Goal: Information Seeking & Learning: Learn about a topic

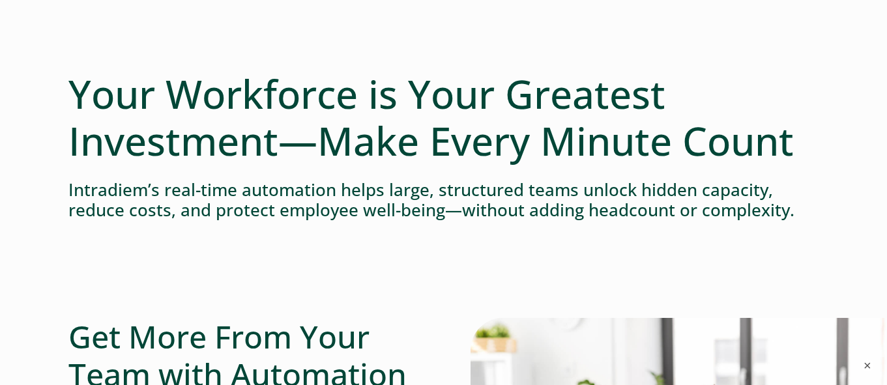
scroll to position [16, 0]
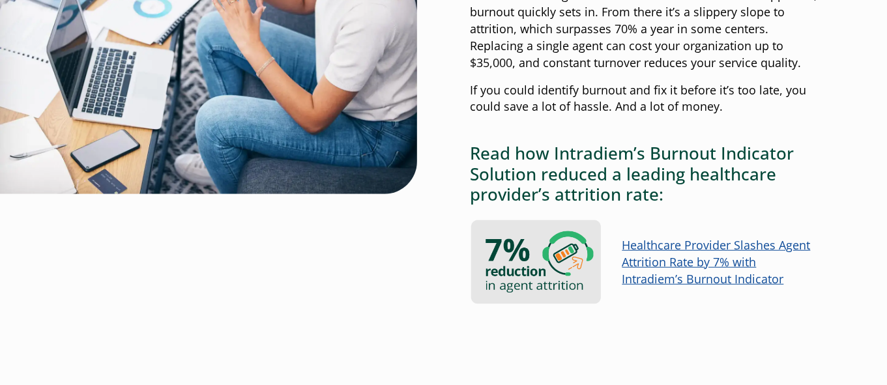
scroll to position [1076, 0]
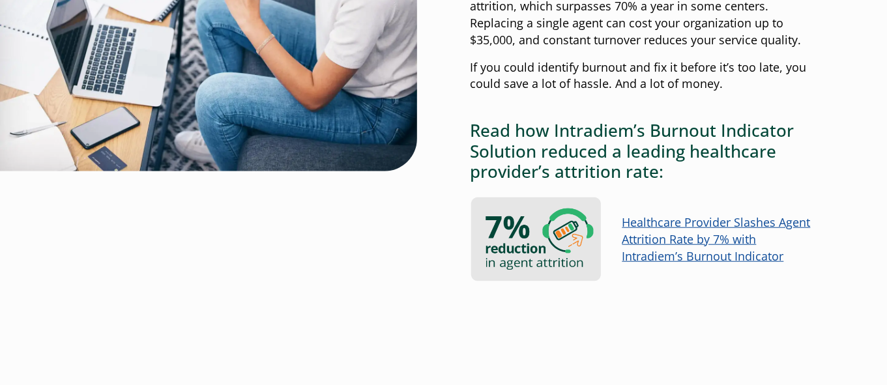
click at [679, 242] on link "Healthcare Provider Slashes Agent Attrition Rate by 7% with Intradiem’s Burnout…" at bounding box center [717, 239] width 188 height 50
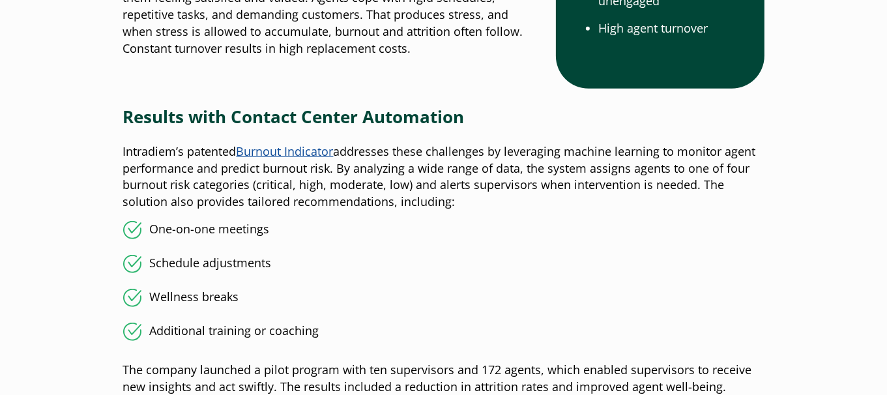
scroll to position [846, 0]
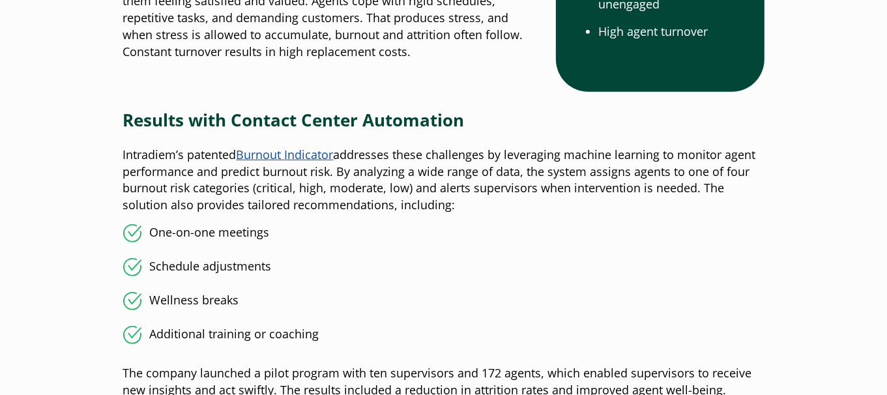
click at [312, 158] on link "Burnout Indicator" at bounding box center [285, 155] width 97 height 16
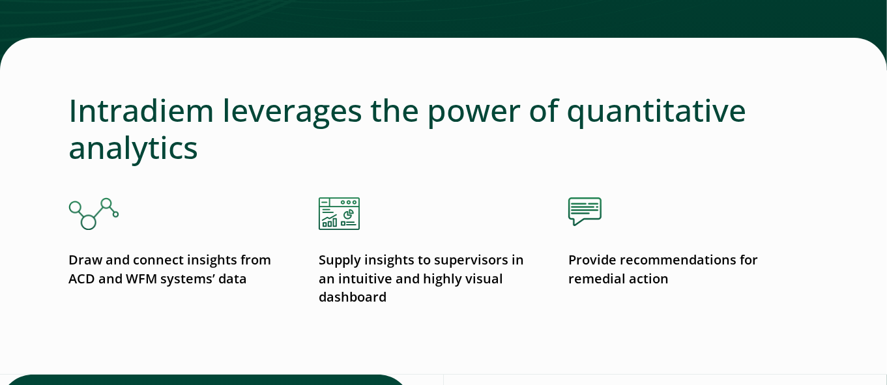
scroll to position [3519, 0]
